Goal: Information Seeking & Learning: Find specific fact

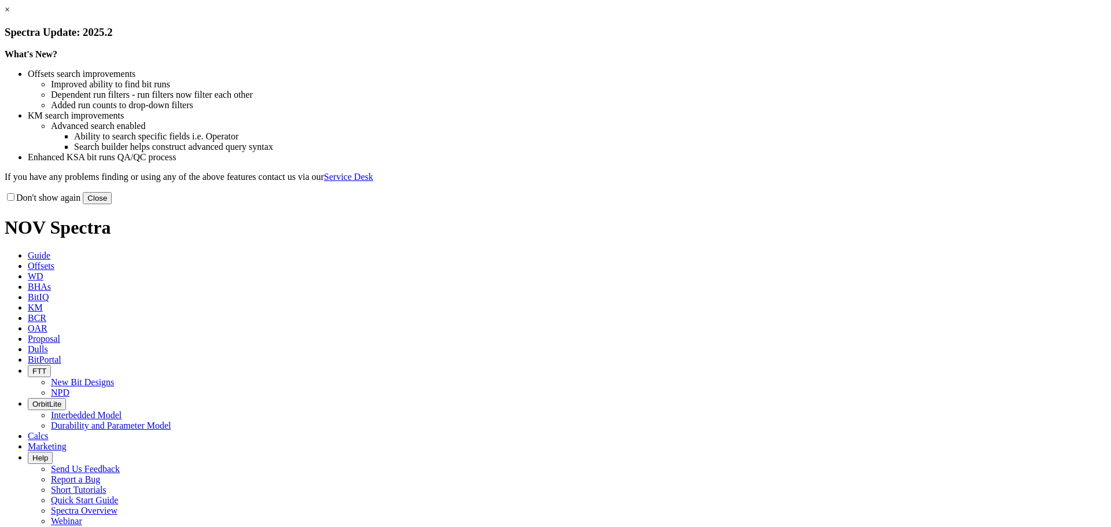
click at [112, 204] on button "Close" at bounding box center [97, 198] width 29 height 12
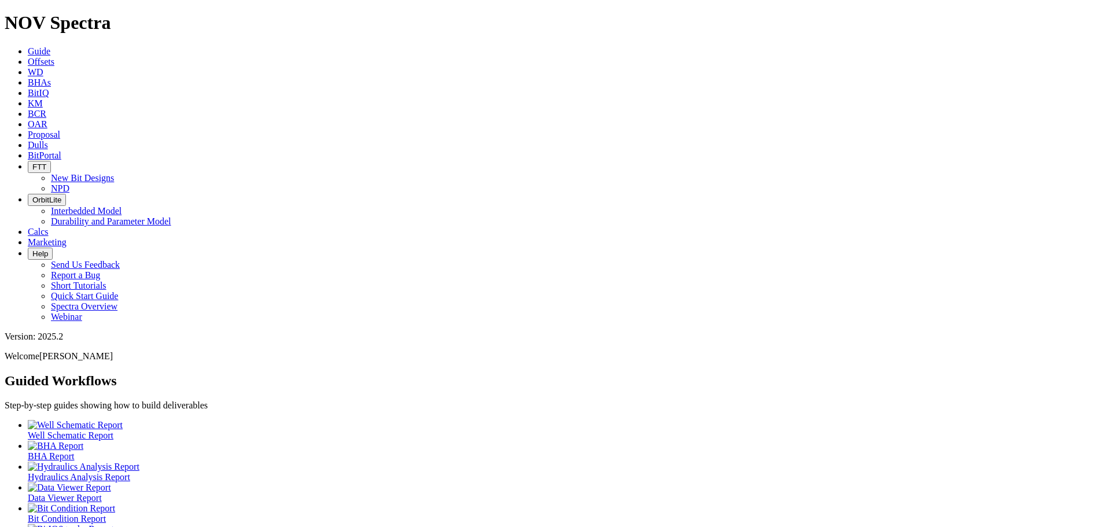
click at [28, 98] on icon at bounding box center [28, 103] width 0 height 10
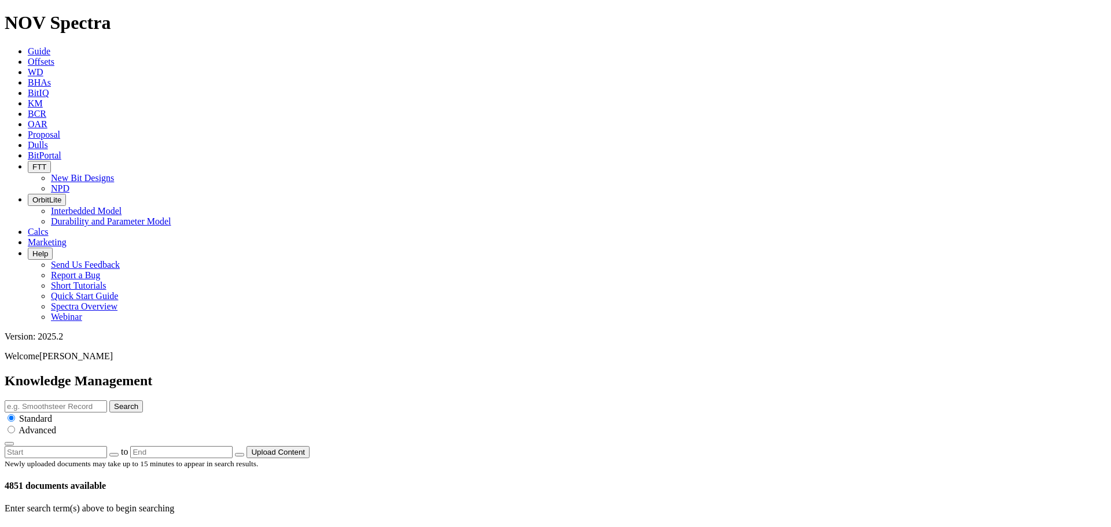
click at [107, 401] on input "text" at bounding box center [56, 407] width 102 height 12
type input "8.5""
click at [143, 401] on button "Search" at bounding box center [126, 407] width 34 height 12
click at [107, 401] on input "8.5"" at bounding box center [56, 407] width 102 height 12
type input "8.5 TKC66"
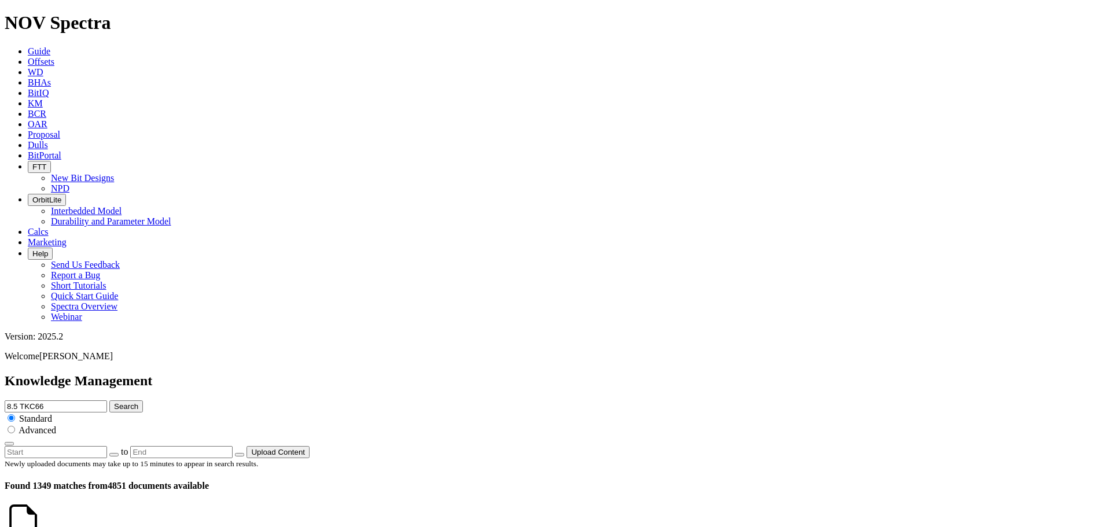
click at [109, 401] on button "Search" at bounding box center [126, 407] width 34 height 12
click at [15, 426] on input "radio" at bounding box center [12, 430] width 8 height 8
radio input "true"
radio input "false"
click at [9, 444] on icon "button" at bounding box center [9, 444] width 0 height 0
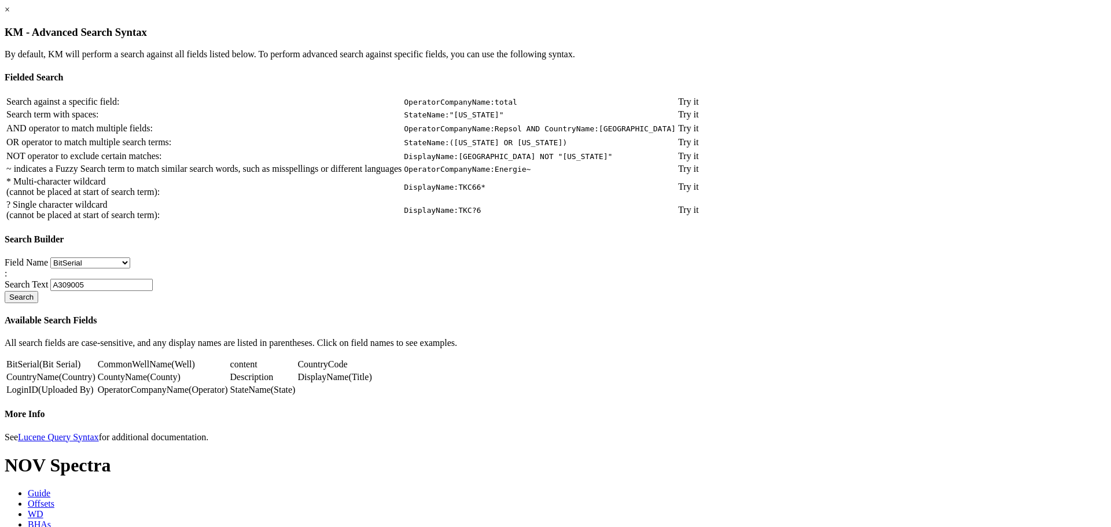
click at [517, 106] on code "OperatorCompanyName:total" at bounding box center [460, 102] width 113 height 9
click at [699, 106] on link "Try it" at bounding box center [688, 102] width 20 height 10
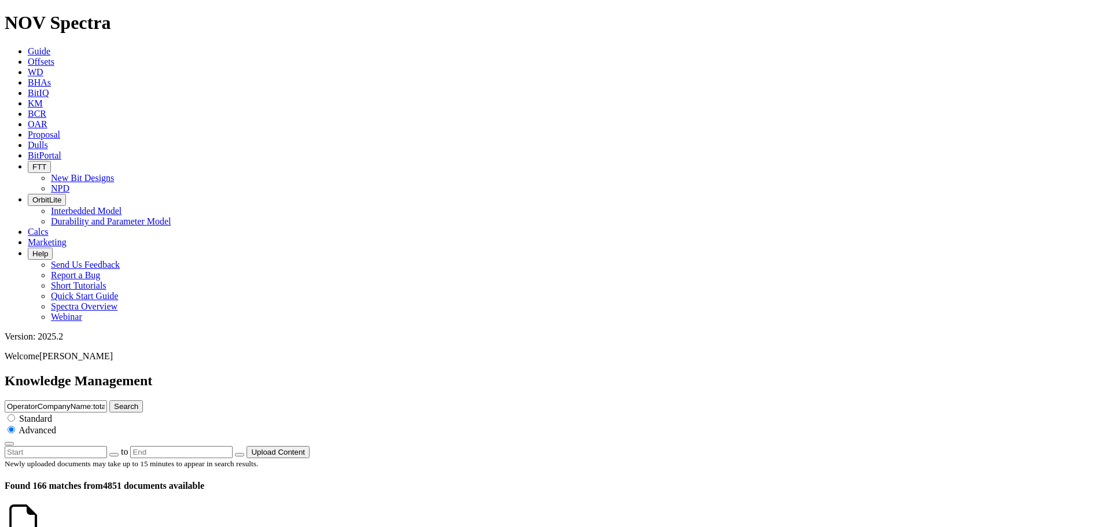
click at [107, 401] on input "OperatorCompanyName:total" at bounding box center [56, 407] width 102 height 12
type input "OperatorCompanyName:total ExxonMobil"
click at [109, 401] on button "Search" at bounding box center [126, 407] width 34 height 12
drag, startPoint x: 616, startPoint y: 58, endPoint x: 494, endPoint y: 63, distance: 122.2
click at [494, 373] on div "Knowledge Management OperatorCompanyName:total ExxonMobil Search Standard Advan…" at bounding box center [556, 415] width 1102 height 85
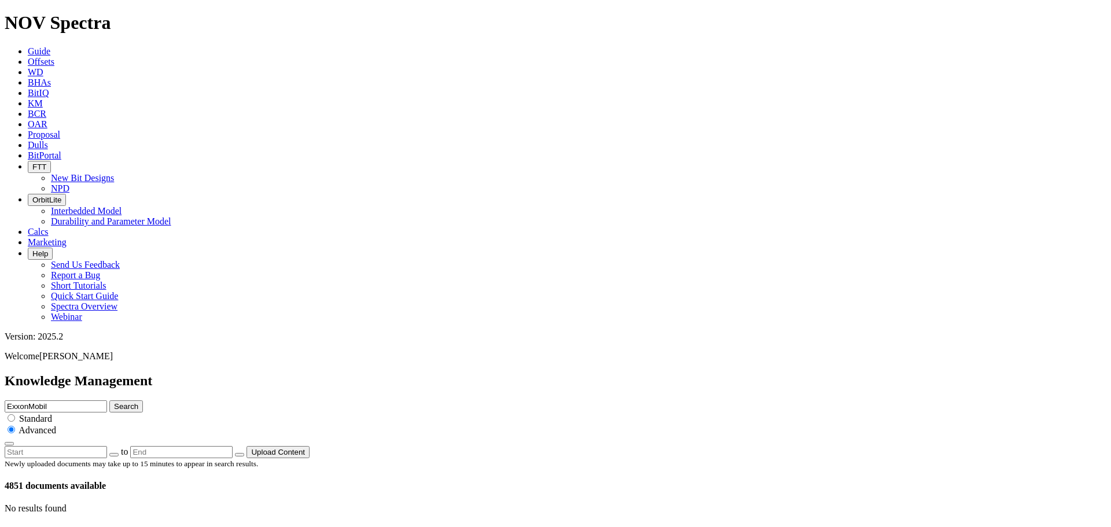
type input "ExxonMobil"
click at [143, 401] on button "Search" at bounding box center [126, 407] width 34 height 12
click at [107, 401] on input "ExxonMobil" at bounding box center [56, 407] width 102 height 12
type input "ExxonMobil 8.5 TKC66"
click at [109, 401] on button "Search" at bounding box center [126, 407] width 34 height 12
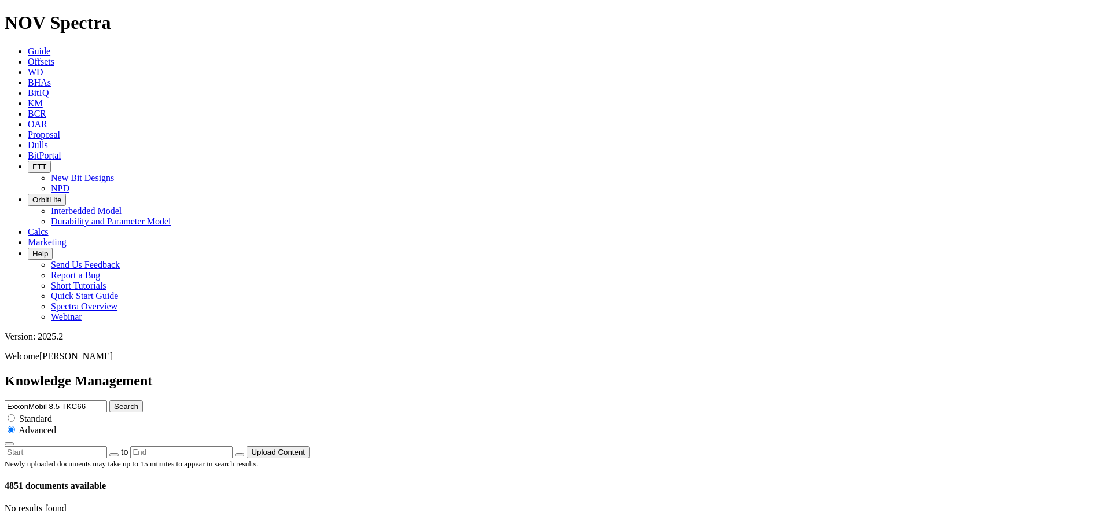
click at [107, 401] on input "ExxonMobil 8.5 TKC66" at bounding box center [56, 407] width 102 height 12
drag, startPoint x: 550, startPoint y: 58, endPoint x: 454, endPoint y: 57, distance: 95.5
click at [454, 373] on div "Knowledge Management ExxonMobil 8.5 TKC66 Search Standard Advanced to Upload Co…" at bounding box center [556, 415] width 1102 height 85
type input "8.5 TKC66"
click at [109, 401] on button "Search" at bounding box center [126, 407] width 34 height 12
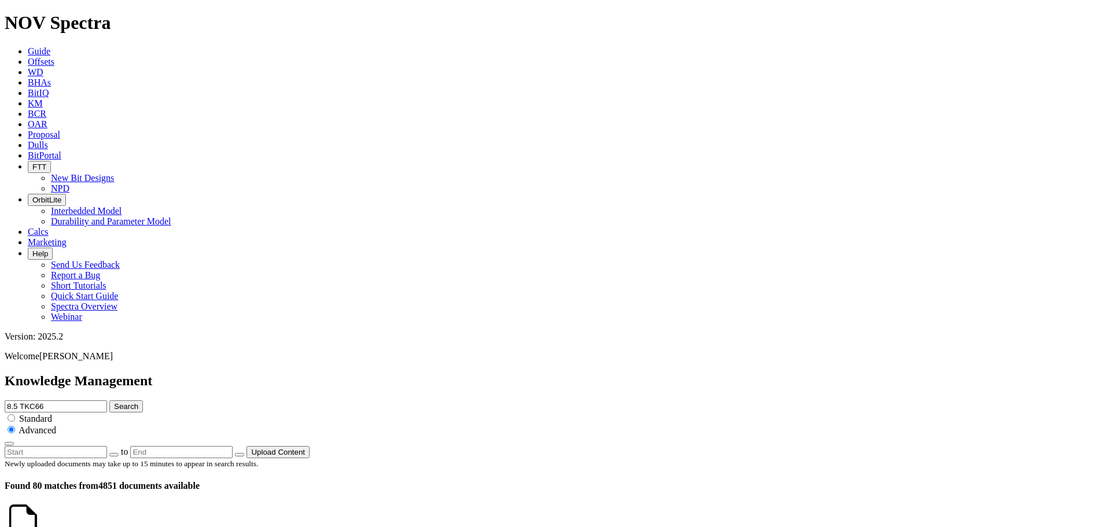
scroll to position [1674, 0]
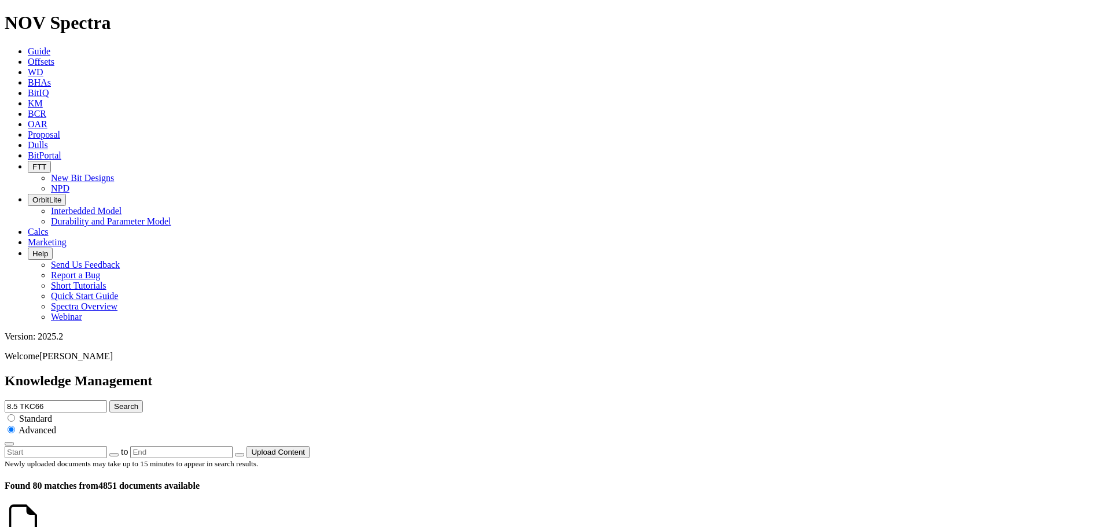
scroll to position [2382, 0]
